Goal: Task Accomplishment & Management: Complete application form

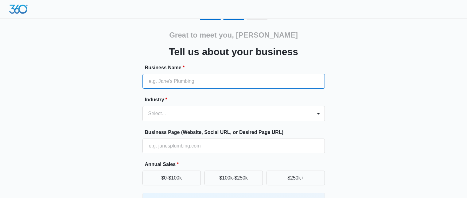
click at [208, 69] on div "Business Name *" at bounding box center [234, 76] width 183 height 25
type input "356 Prospects"
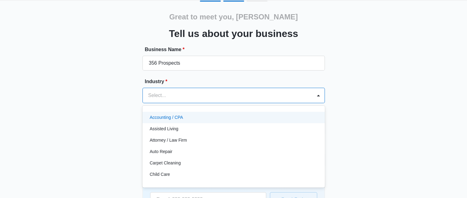
click at [241, 103] on div "49 results available. Use Up and Down to choose options, press Enter to select …" at bounding box center [234, 95] width 183 height 15
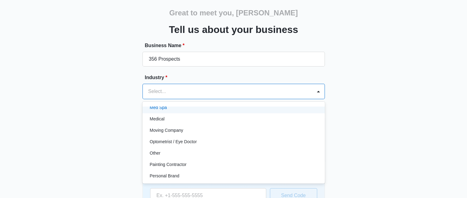
scroll to position [338, 0]
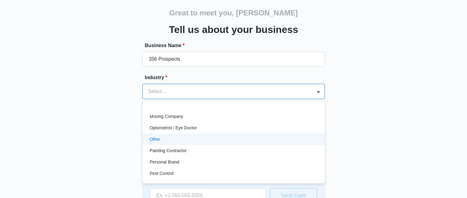
click at [214, 137] on div "Other" at bounding box center [233, 139] width 167 height 6
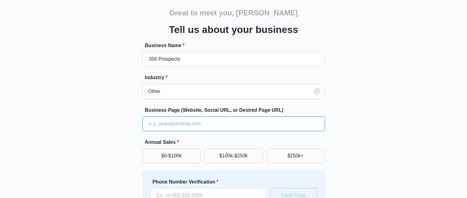
click at [212, 125] on input "Business Page (Website, Social URL, or Desired Page URL)" at bounding box center [234, 123] width 183 height 15
paste input "https://sites.google.com/view/356-college-prospects/home"
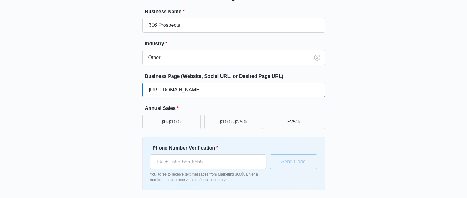
scroll to position [77, 0]
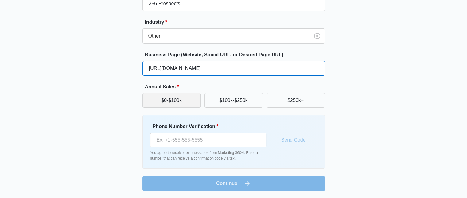
type input "https://sites.google.com/view/356-college-prospects/home"
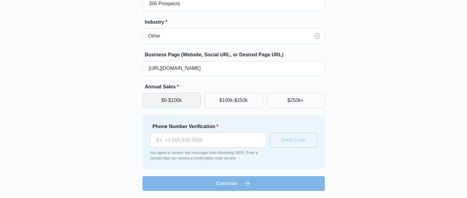
click at [182, 99] on button "$0-$100k" at bounding box center [172, 100] width 58 height 15
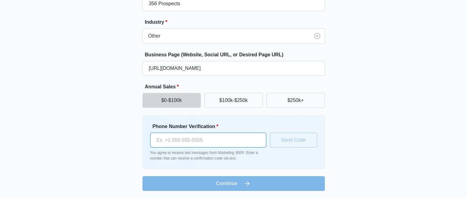
click at [191, 137] on input "Phone Number Verification *" at bounding box center [208, 139] width 116 height 15
type input "(254) 721-3883"
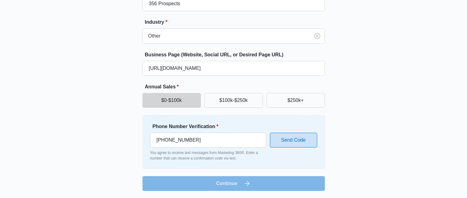
click at [278, 144] on button "Send Code" at bounding box center [293, 139] width 47 height 15
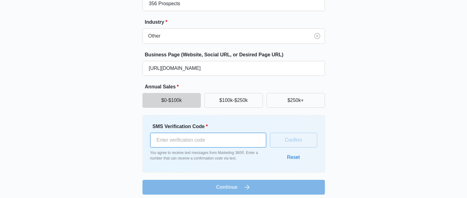
click at [235, 144] on input "SMS Verification Code *" at bounding box center [208, 139] width 116 height 15
type input "420713"
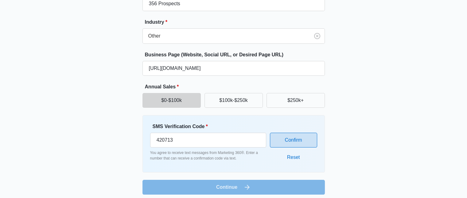
click at [306, 143] on button "Confirm" at bounding box center [293, 139] width 47 height 15
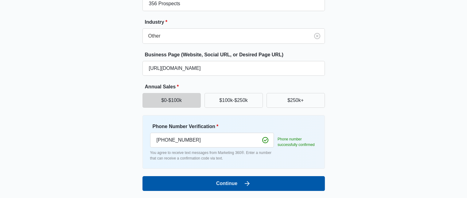
click at [269, 183] on button "Continue" at bounding box center [234, 183] width 183 height 15
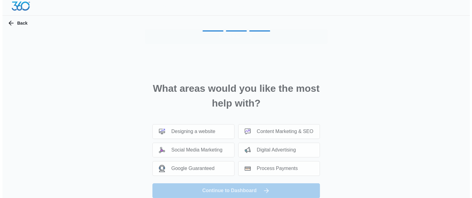
scroll to position [0, 0]
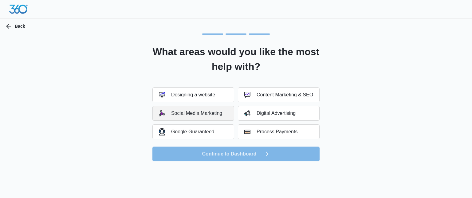
click at [208, 116] on button "Social Media Marketing" at bounding box center [193, 113] width 82 height 15
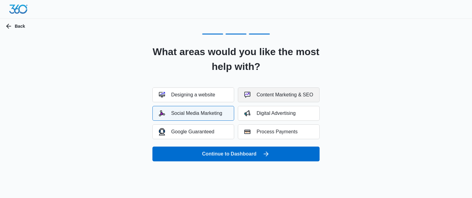
click at [271, 99] on button "Content Marketing & SEO" at bounding box center [279, 94] width 82 height 15
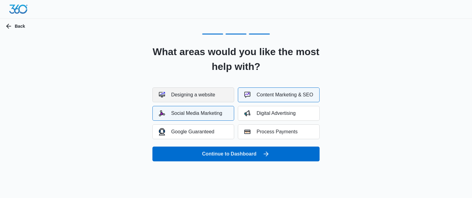
click at [200, 98] on button "Designing a website" at bounding box center [193, 94] width 82 height 15
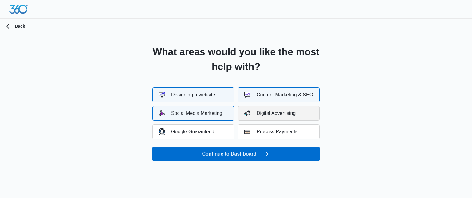
click at [270, 117] on button "Digital Advertising" at bounding box center [279, 113] width 82 height 15
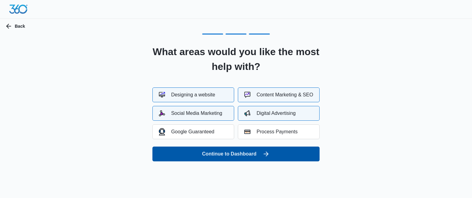
click at [269, 155] on icon "submit" at bounding box center [265, 153] width 7 height 7
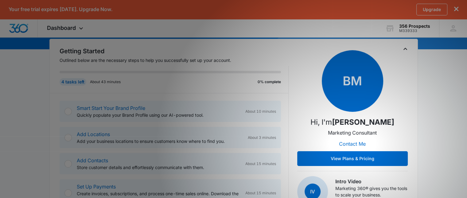
scroll to position [69, 0]
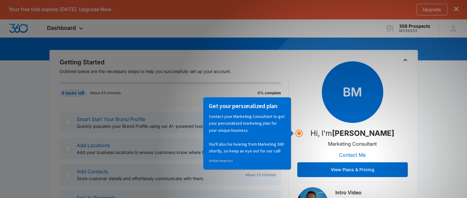
click at [269, 60] on h2 "Getting Started" at bounding box center [174, 61] width 229 height 9
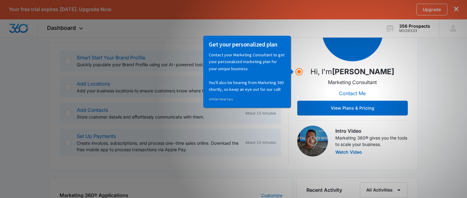
scroll to position [100, 0]
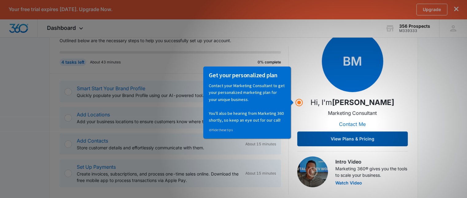
click at [356, 134] on button "View Plans & Pricing" at bounding box center [352, 138] width 111 height 15
click at [356, 135] on button "View Plans & Pricing" at bounding box center [352, 138] width 111 height 15
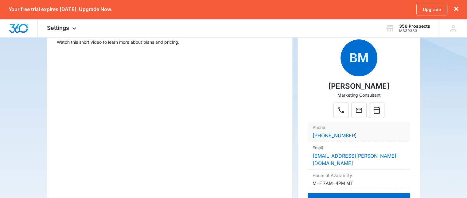
scroll to position [123, 0]
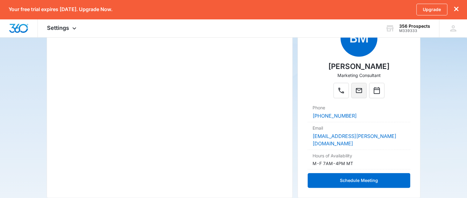
click at [360, 87] on icon "Mail" at bounding box center [359, 90] width 7 height 7
click at [356, 92] on icon "Mail" at bounding box center [359, 90] width 6 height 5
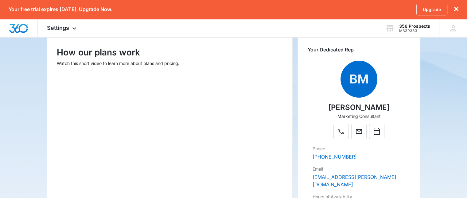
scroll to position [92, 0]
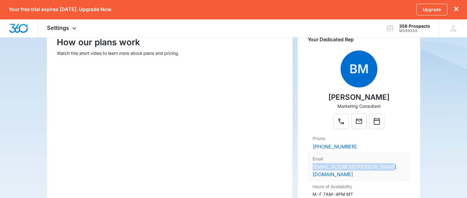
drag, startPoint x: 395, startPoint y: 166, endPoint x: 311, endPoint y: 164, distance: 83.3
click at [309, 164] on div "Email [EMAIL_ADDRESS][PERSON_NAME][DOMAIN_NAME]" at bounding box center [359, 167] width 103 height 28
copy link "[EMAIL_ADDRESS][PERSON_NAME][DOMAIN_NAME]"
